Goal: Task Accomplishment & Management: Use online tool/utility

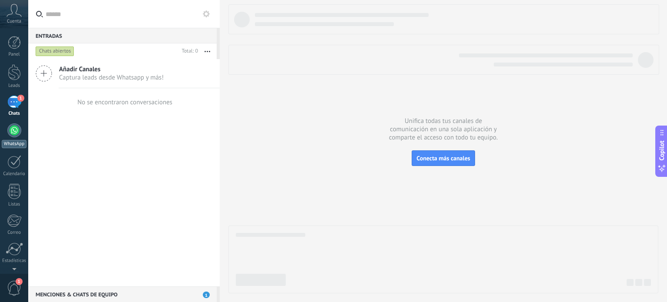
drag, startPoint x: 14, startPoint y: 121, endPoint x: 15, endPoint y: 130, distance: 9.2
click at [15, 130] on div "Panel Leads 1 Chats WhatsApp Clientes" at bounding box center [14, 184] width 28 height 297
click at [15, 130] on div at bounding box center [14, 130] width 14 height 14
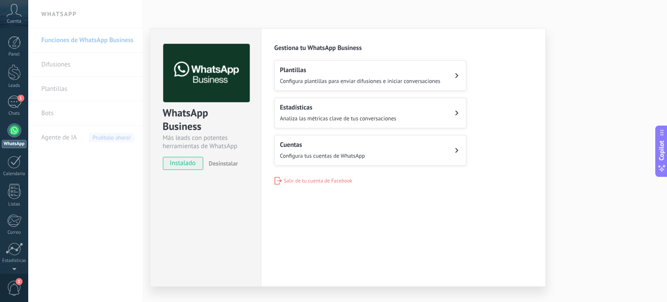
click at [379, 154] on button "Cuentas Configura tus cuentas de WhatsApp" at bounding box center [371, 150] width 192 height 30
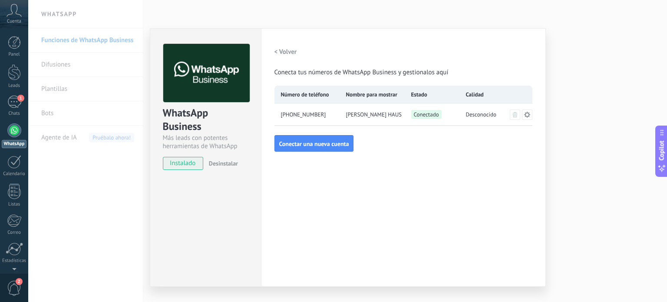
click at [581, 184] on div "WhatsApp Business Más leads con potentes herramientas de WhatsApp instalado Des…" at bounding box center [347, 151] width 639 height 302
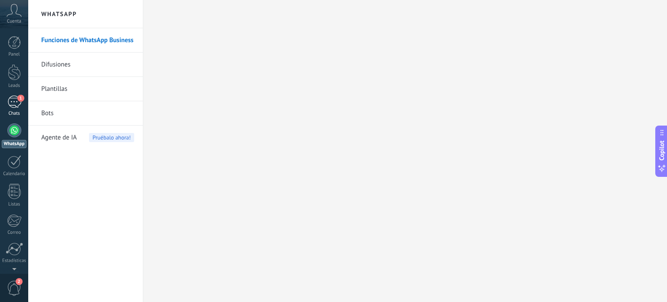
click at [8, 99] on div "1" at bounding box center [14, 102] width 14 height 13
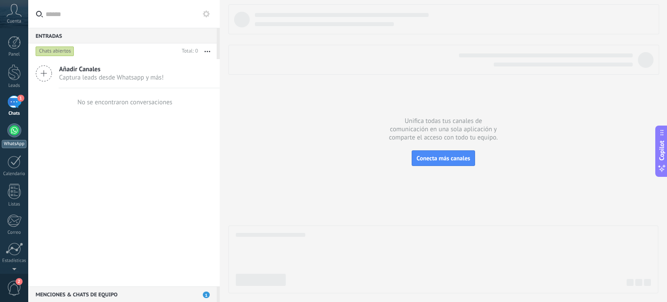
click at [14, 132] on div at bounding box center [14, 130] width 14 height 14
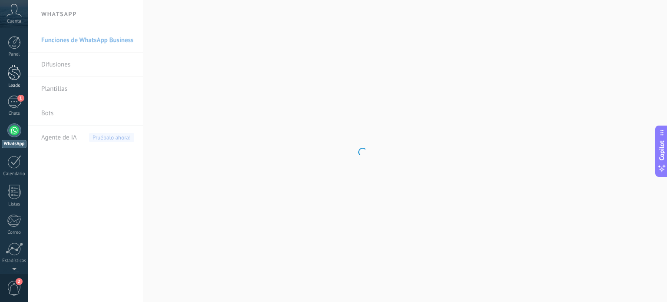
click at [15, 75] on div at bounding box center [14, 72] width 13 height 16
